Goal: Task Accomplishment & Management: Manage account settings

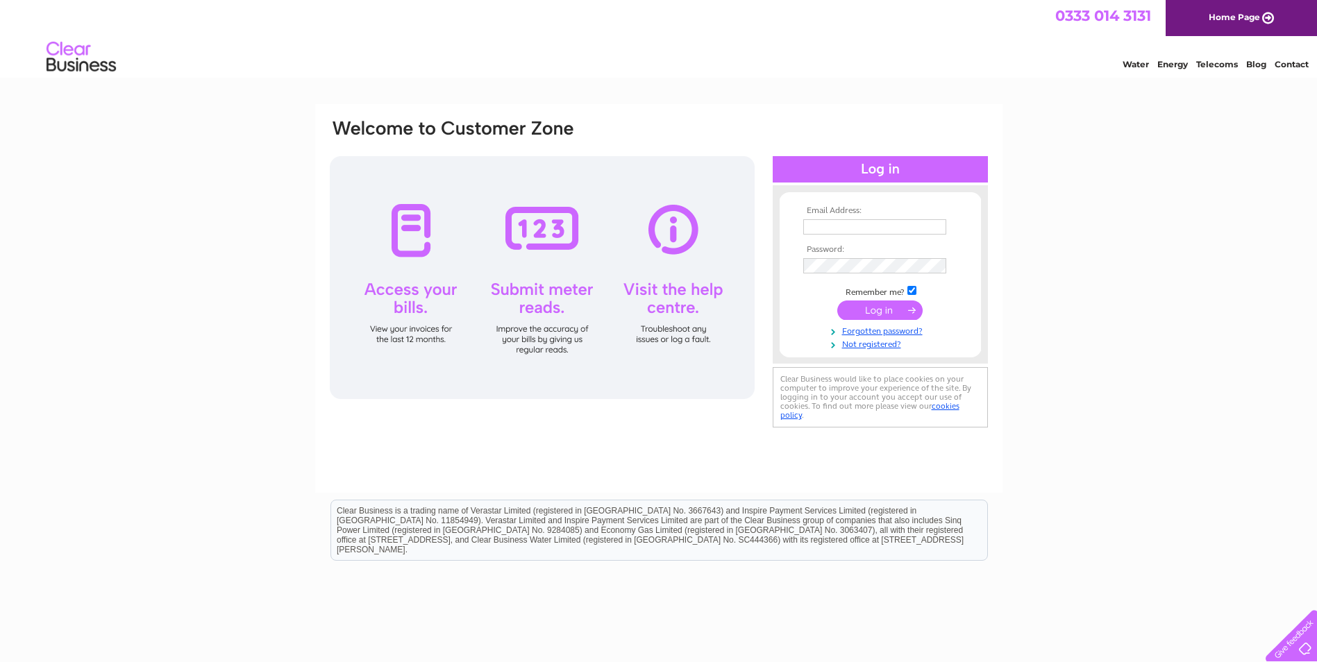
type input "info@macwoodmotors.co.uk"
click at [869, 313] on input "submit" at bounding box center [879, 310] width 85 height 19
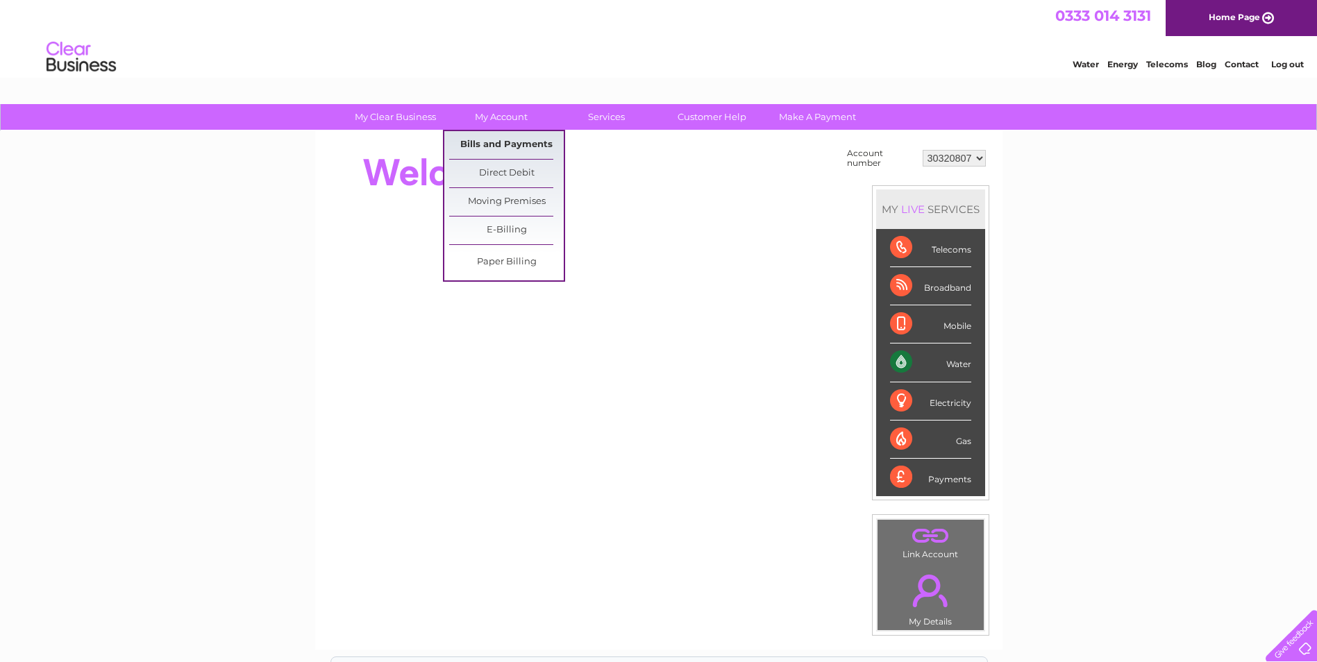
click at [507, 143] on link "Bills and Payments" at bounding box center [506, 145] width 115 height 28
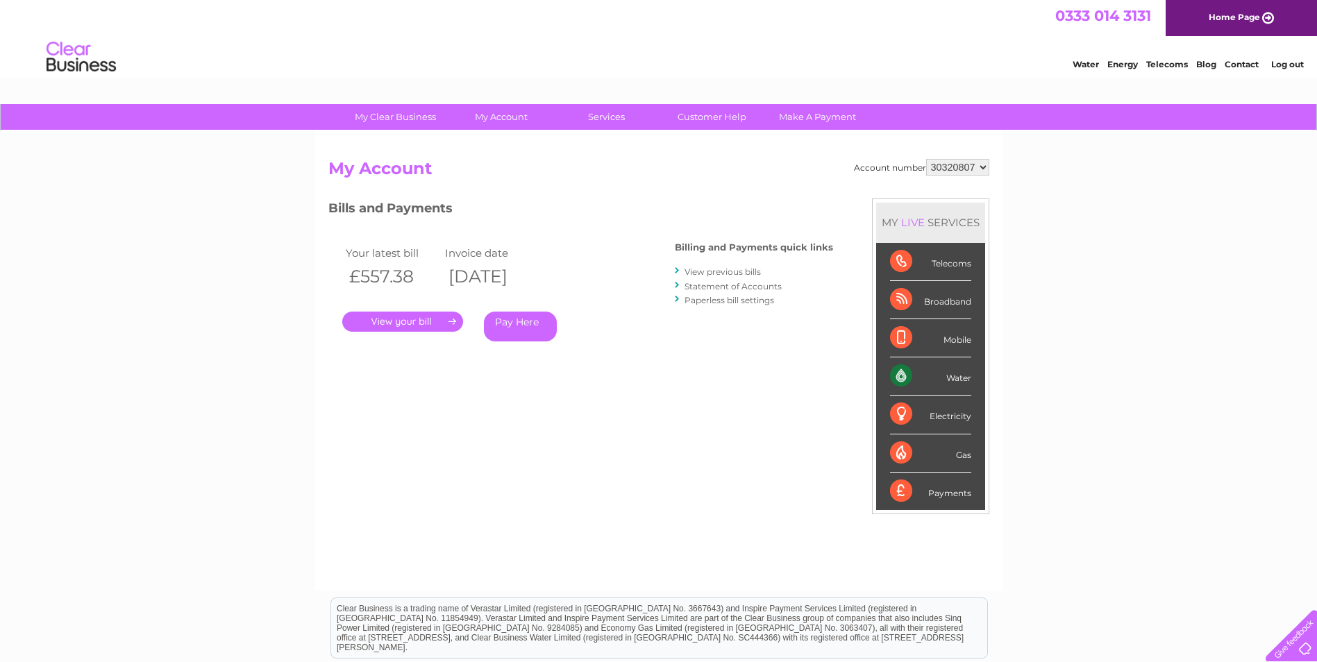
click at [423, 319] on link "." at bounding box center [402, 322] width 121 height 20
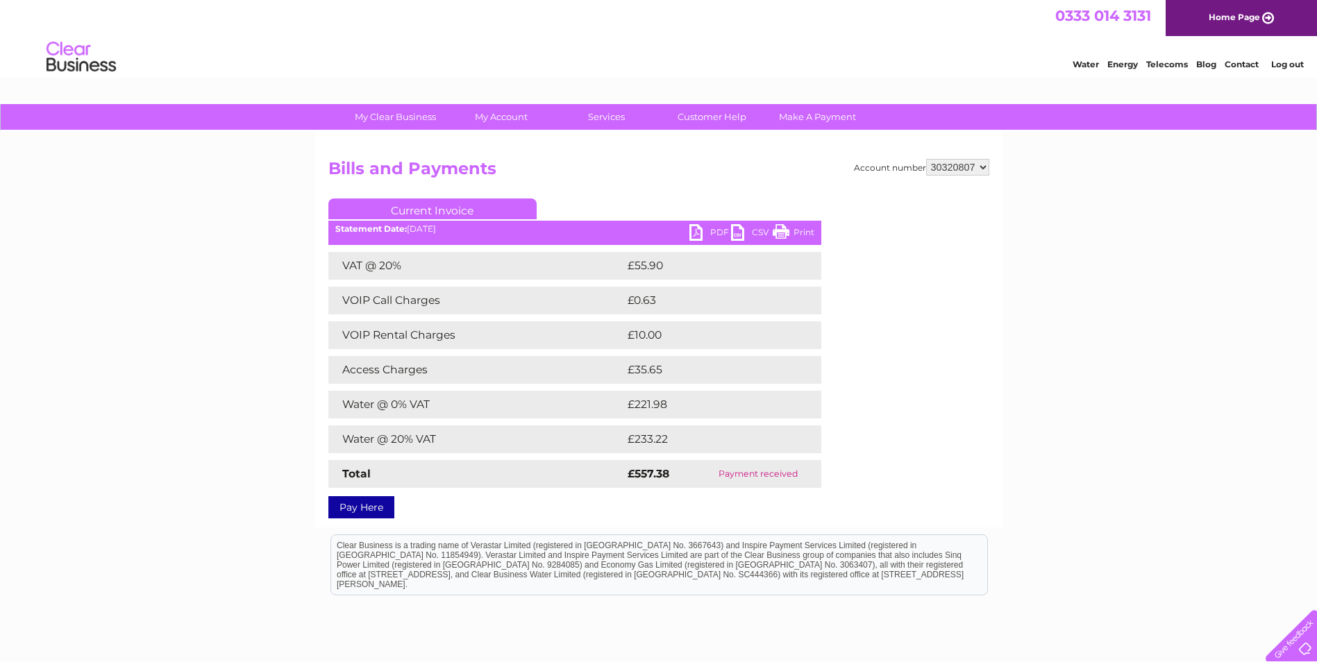
drag, startPoint x: 797, startPoint y: 235, endPoint x: 99, endPoint y: 59, distance: 719.4
click at [797, 235] on link "Print" at bounding box center [794, 234] width 42 height 20
